Goal: Complete application form

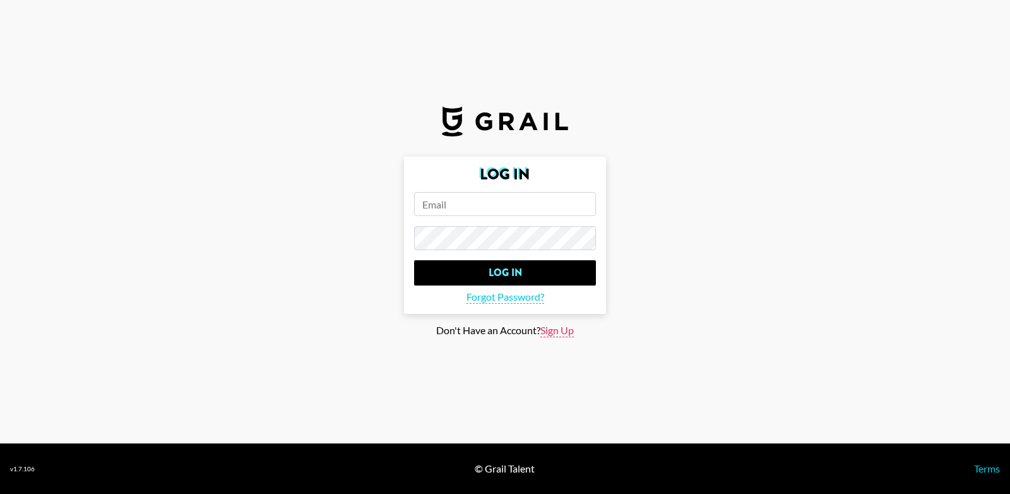
click at [563, 326] on span "Sign Up" at bounding box center [556, 330] width 33 height 13
type input "Sign Up"
click at [530, 210] on input "email" at bounding box center [505, 204] width 182 height 24
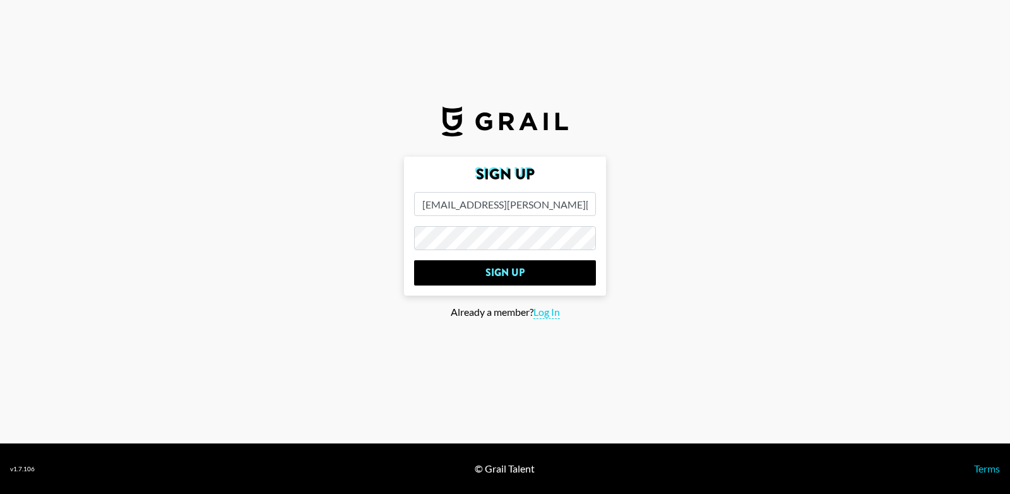
type input "[EMAIL_ADDRESS][PERSON_NAME][DOMAIN_NAME]"
click at [414, 260] on input "Sign Up" at bounding box center [505, 272] width 182 height 25
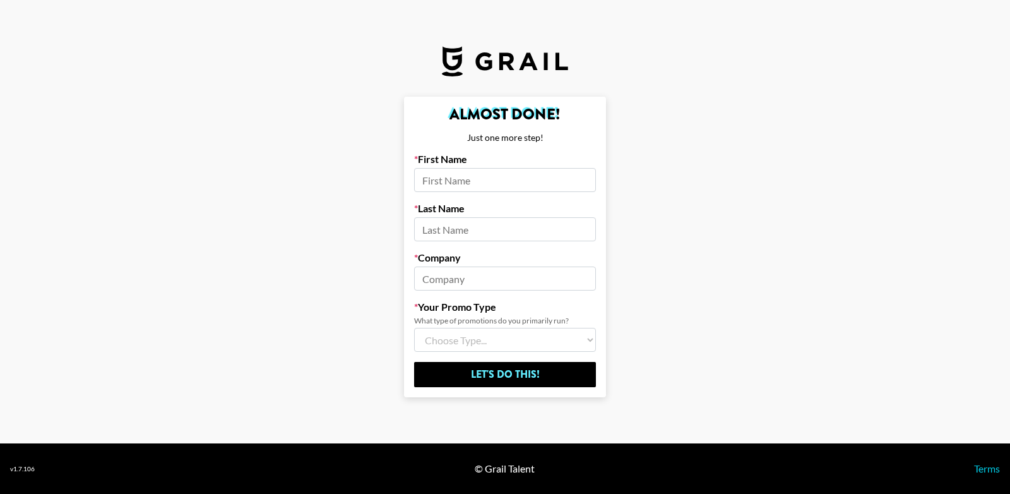
click at [460, 169] on input at bounding box center [505, 180] width 182 height 24
type input "alyssia"
type input "[PERSON_NAME]"
click at [482, 277] on input at bounding box center [505, 278] width 182 height 24
type input "[PERSON_NAME]"
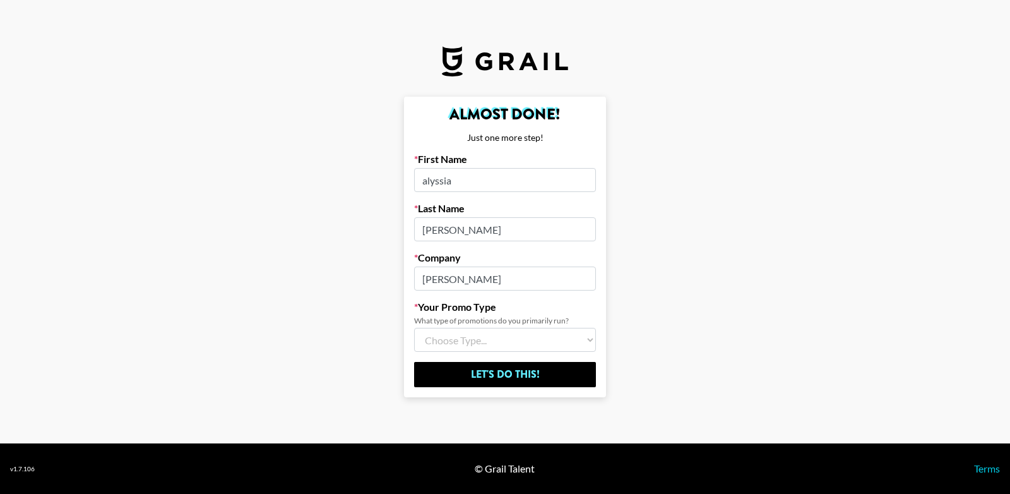
click at [492, 343] on select "Choose Type... Song Promos Brand Promos Both (I work at an Agency)" at bounding box center [505, 340] width 182 height 24
select select "Multi"
click at [414, 328] on select "Choose Type... Song Promos Brand Promos Both (I work at an Agency)" at bounding box center [505, 340] width 182 height 24
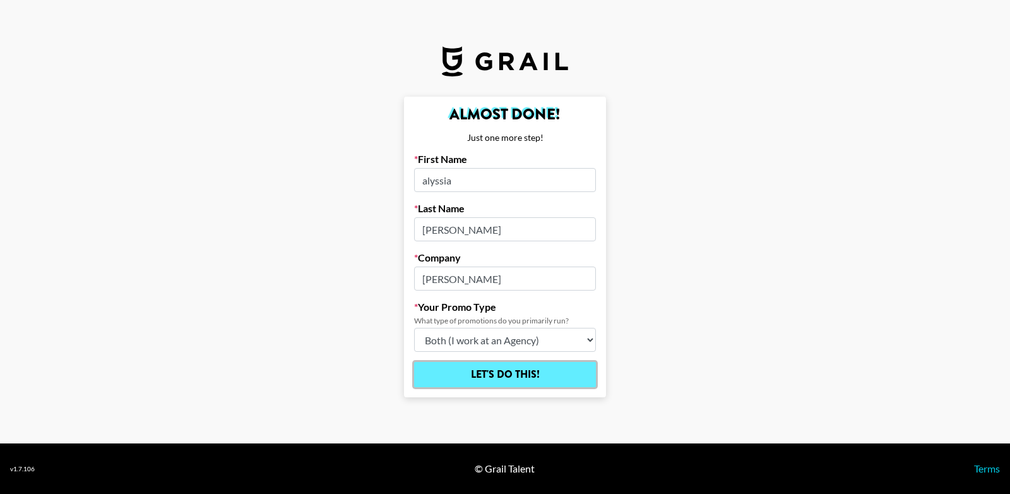
click at [497, 374] on input "Let's Do This!" at bounding box center [505, 374] width 182 height 25
select select "Song"
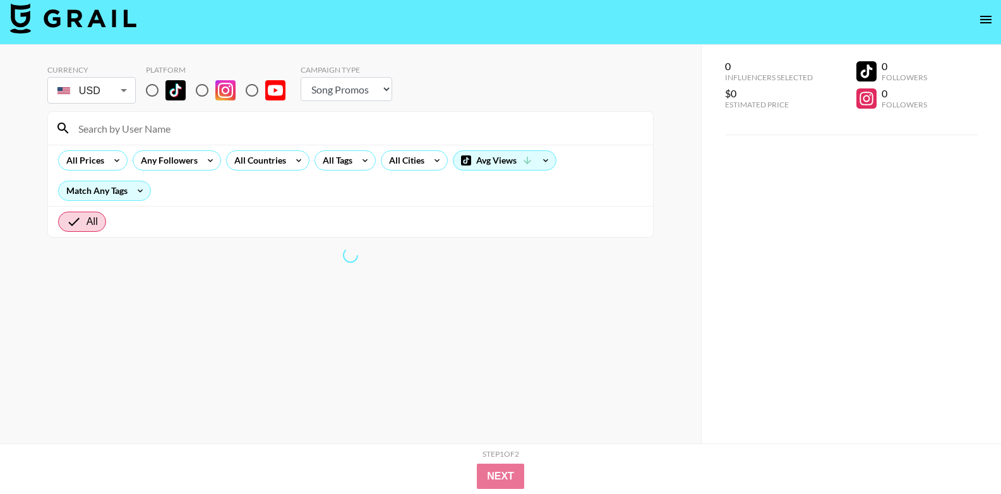
scroll to position [8, 0]
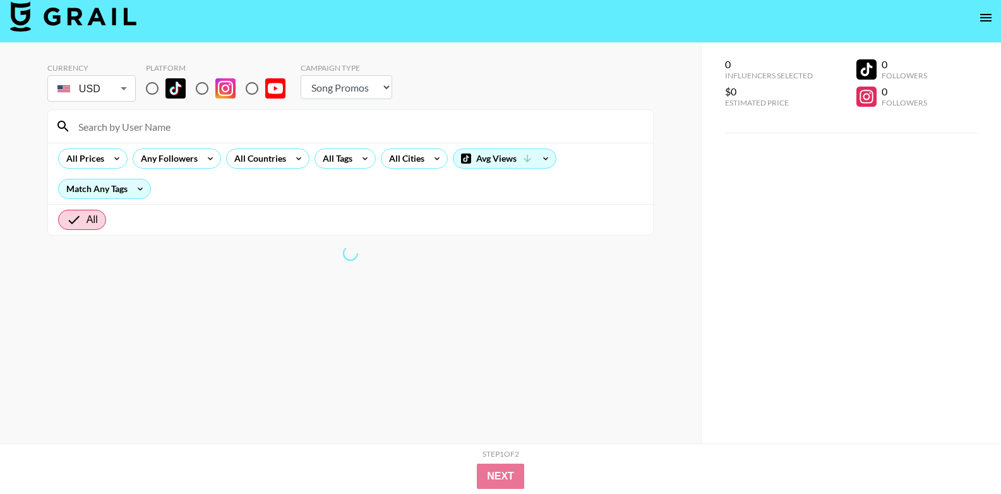
click at [85, 220] on input "All" at bounding box center [76, 219] width 20 height 15
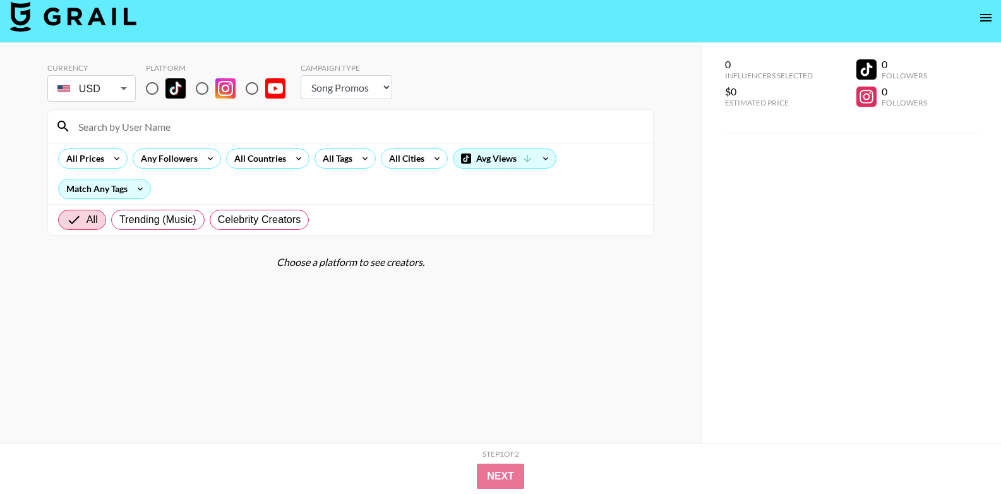
click at [394, 407] on section "Currency USD USD ​ Platform Campaign Type Choose Type... Song Promos Brand Prom…" at bounding box center [350, 249] width 606 height 393
click at [160, 87] on input "radio" at bounding box center [152, 88] width 27 height 27
radio input "true"
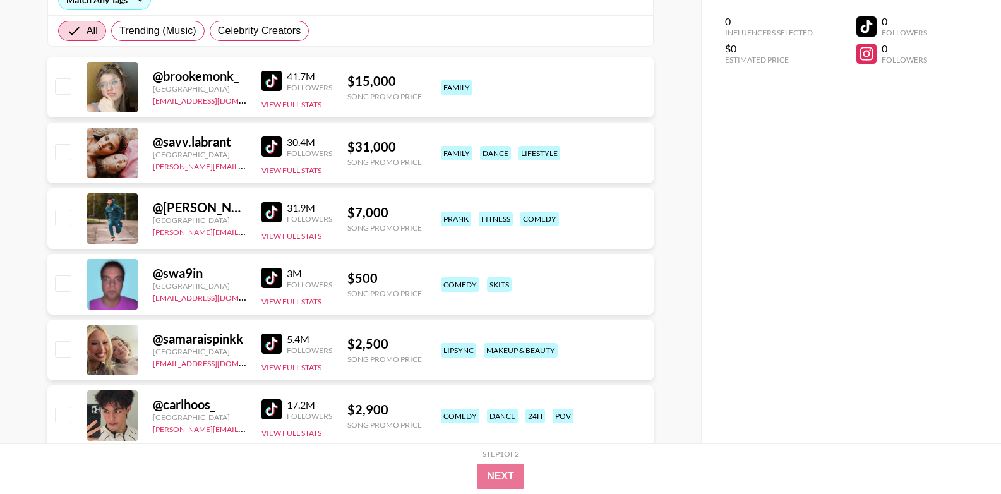
scroll to position [0, 0]
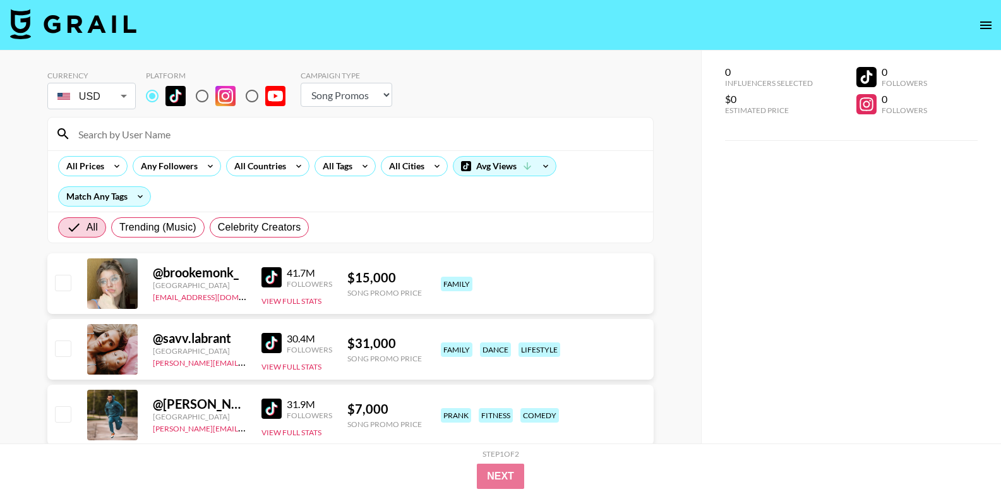
click at [261, 194] on div "All Prices Any Followers All Countries All Tags All Cities Avg Views Match Any …" at bounding box center [350, 180] width 605 height 61
click at [64, 282] on input "checkbox" at bounding box center [62, 282] width 15 height 15
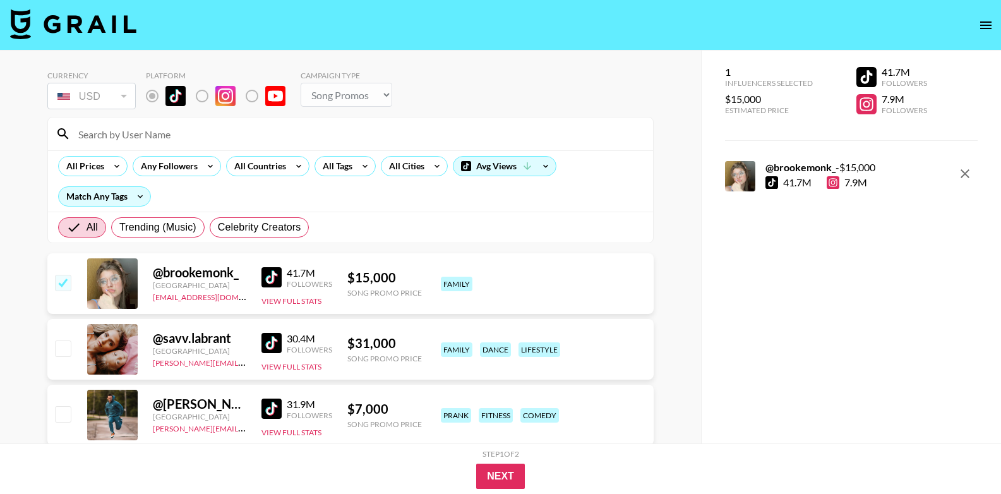
click at [971, 181] on button "remove" at bounding box center [964, 173] width 25 height 25
checkbox input "false"
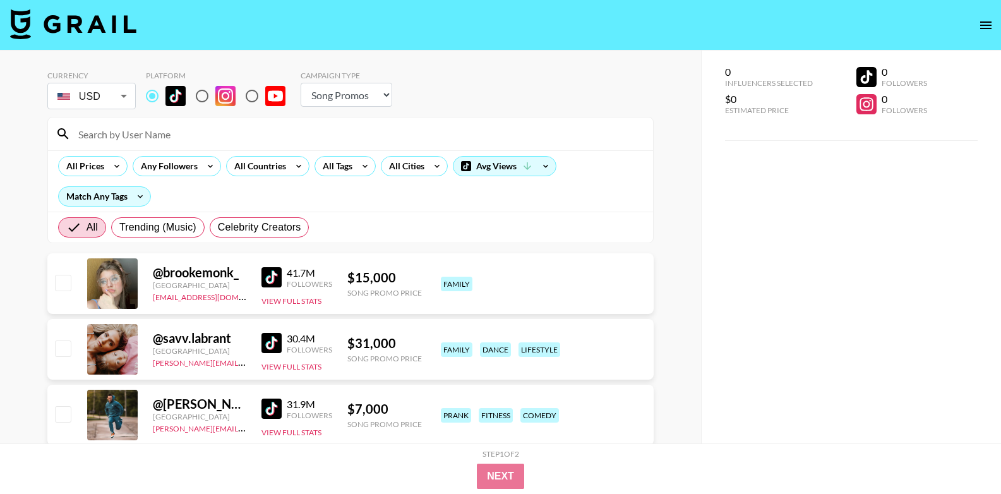
click at [159, 98] on input "radio" at bounding box center [152, 96] width 27 height 27
